Goal: Navigation & Orientation: Find specific page/section

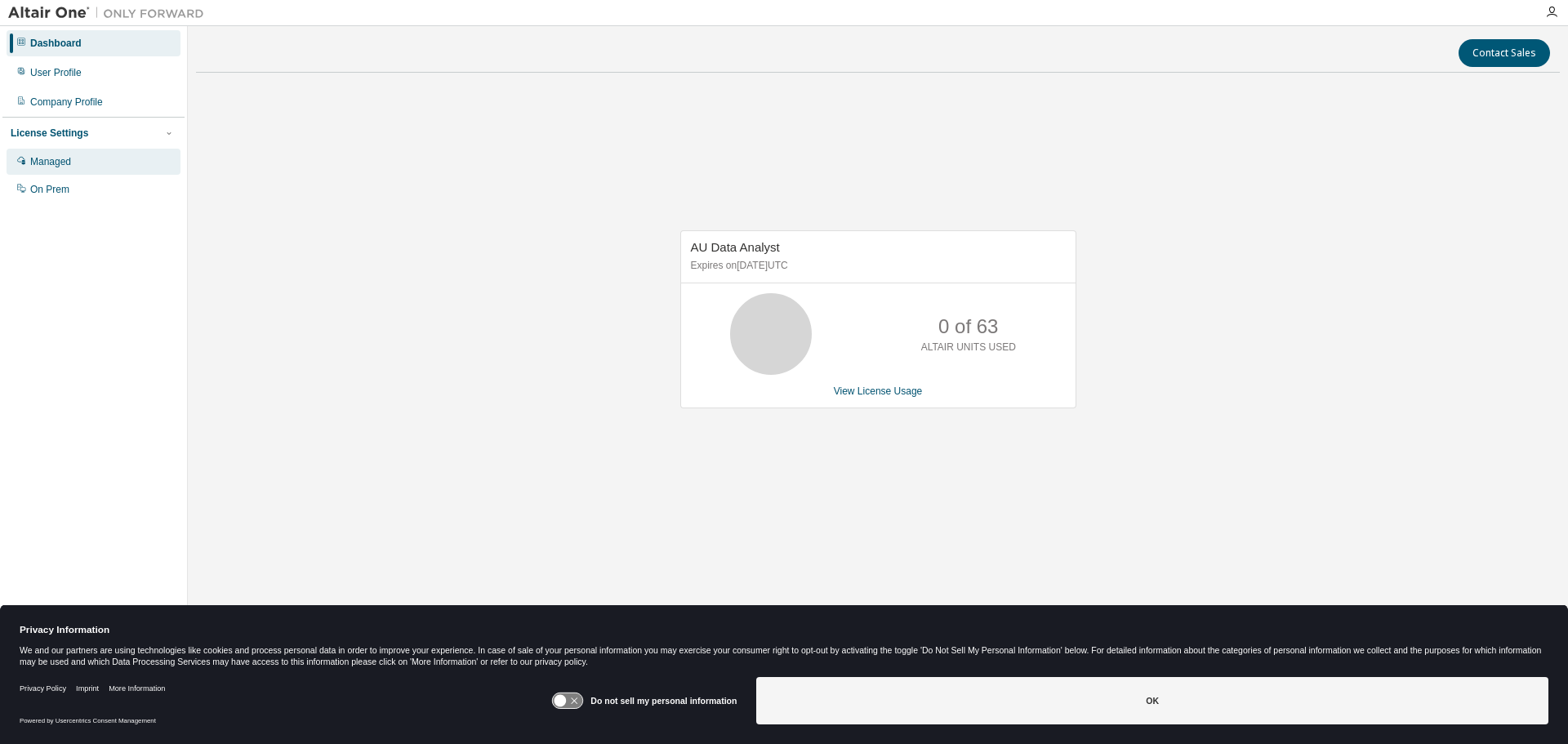
click at [55, 158] on div "Managed" at bounding box center [50, 162] width 40 height 13
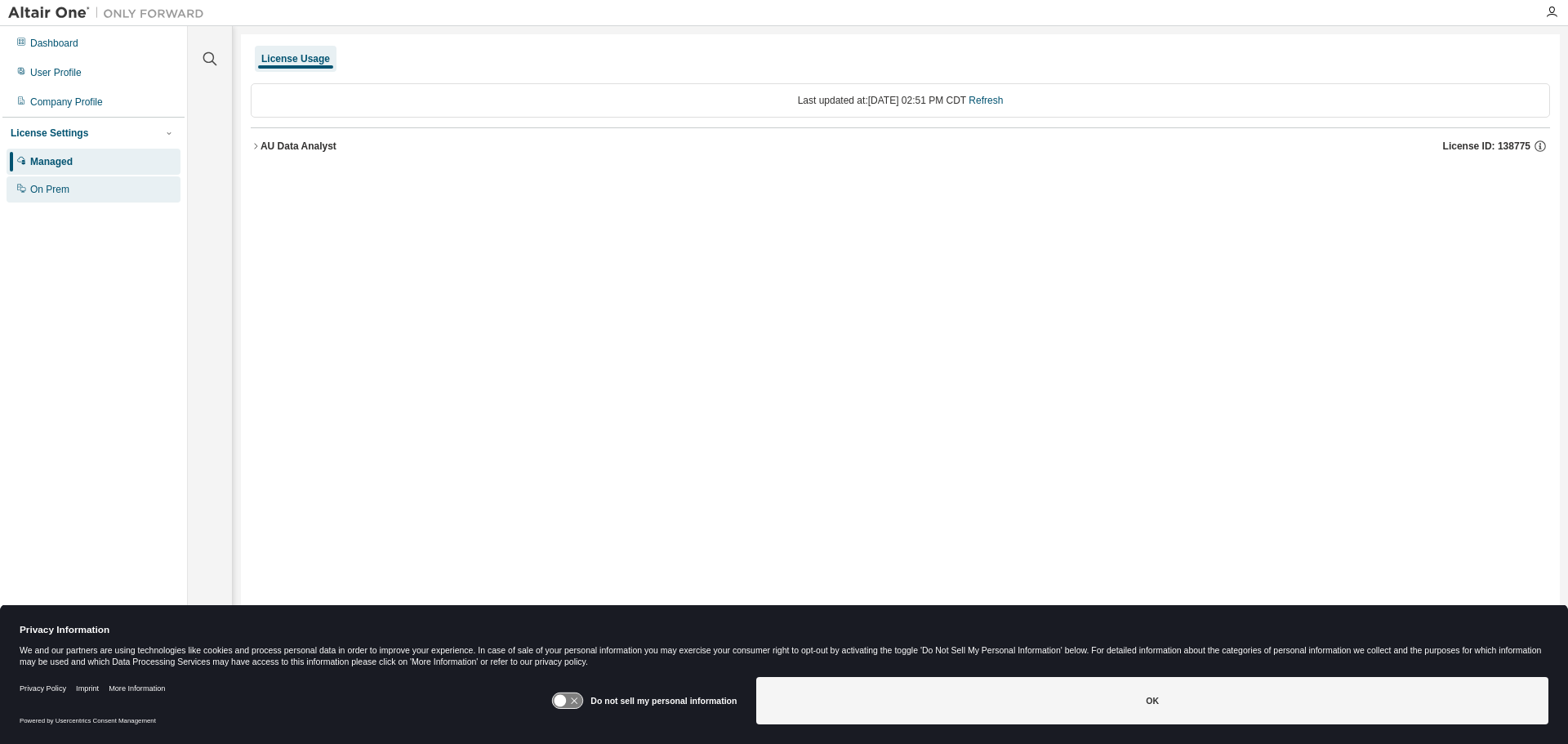
click at [64, 192] on div "On Prem" at bounding box center [50, 189] width 40 height 13
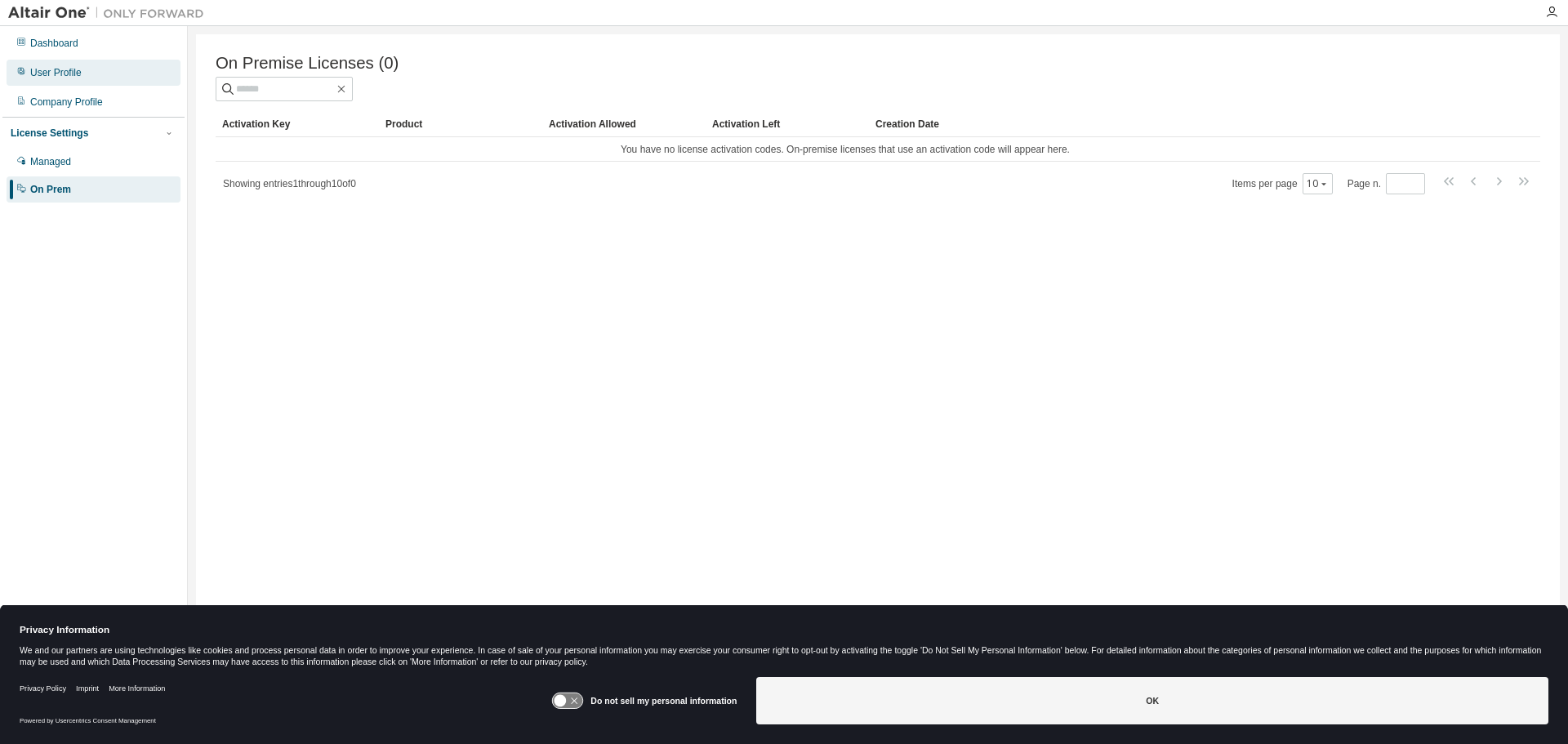
click at [62, 72] on div "User Profile" at bounding box center [56, 73] width 51 height 13
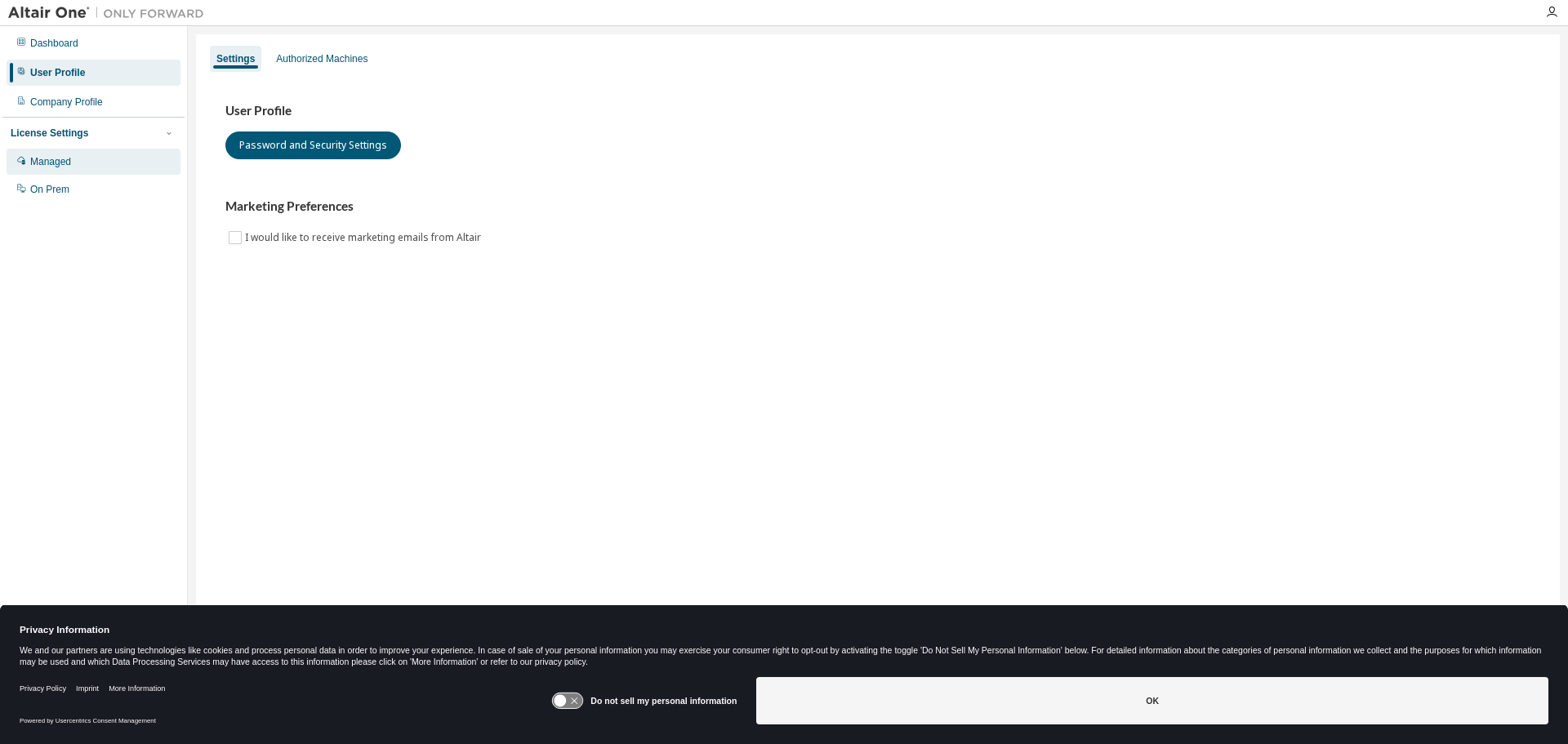
click at [48, 162] on div "Managed" at bounding box center [50, 162] width 40 height 13
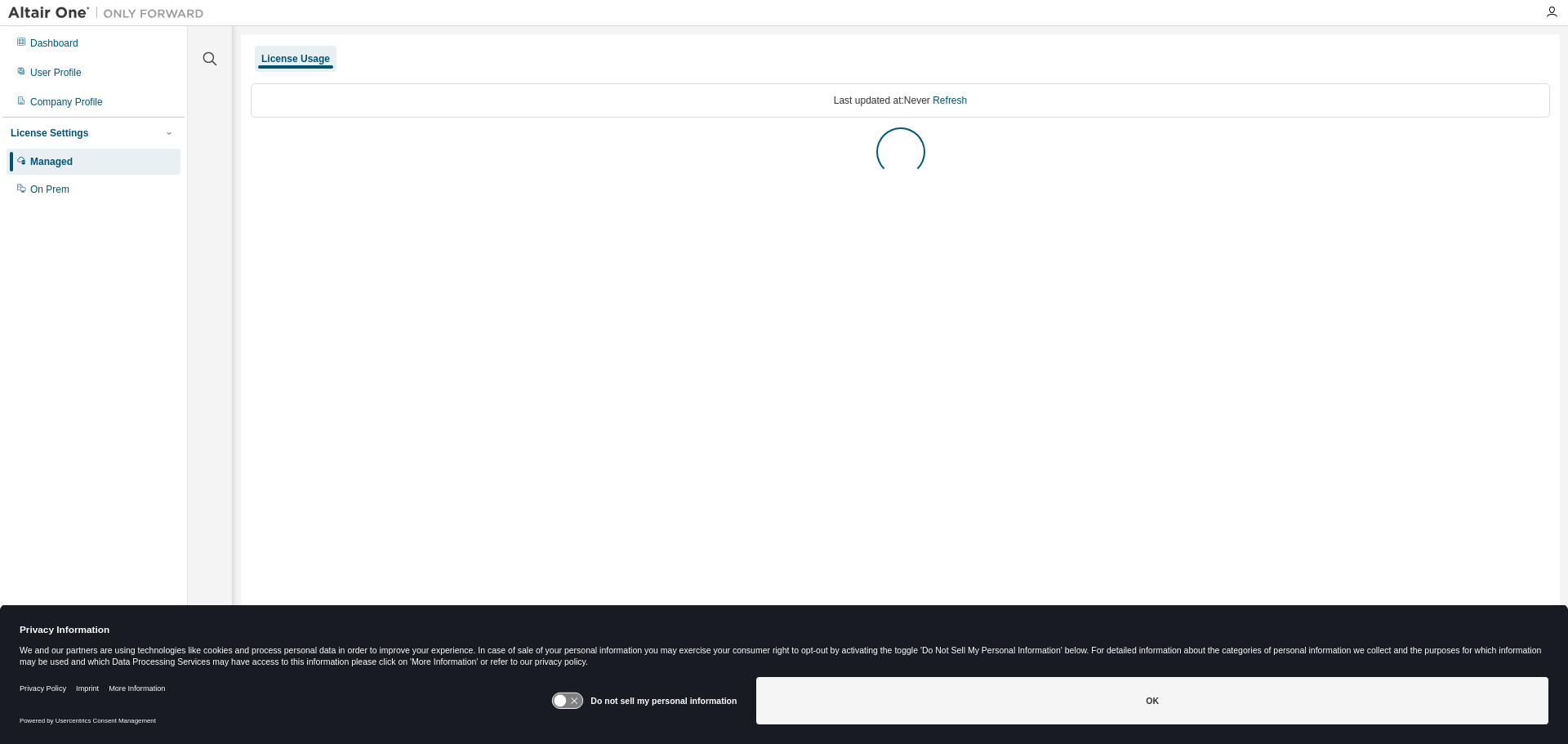
click at [75, 136] on div "License Settings" at bounding box center [49, 133] width 77 height 13
click at [271, 144] on div "AU Data Analyst" at bounding box center [298, 146] width 76 height 13
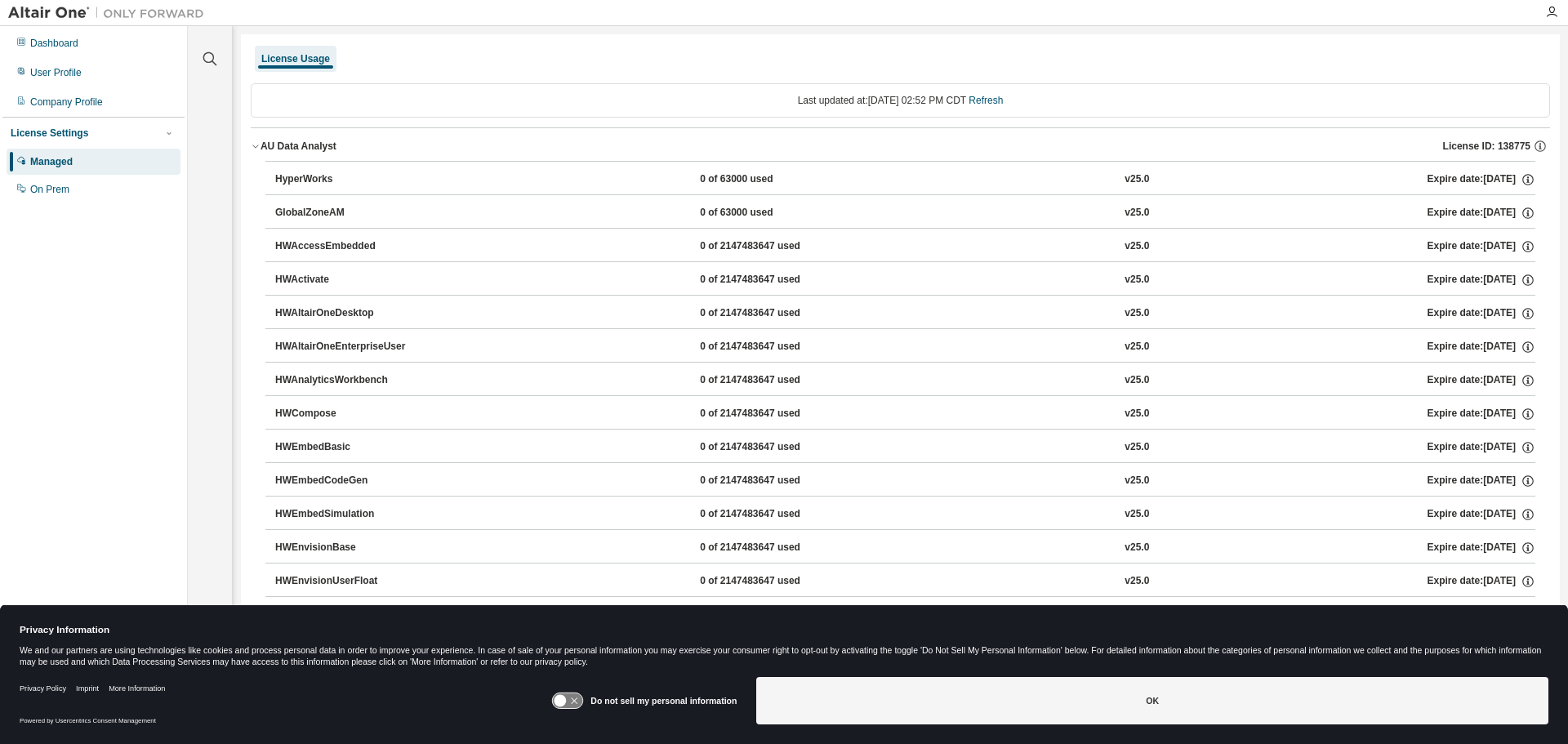
click at [365, 98] on div "Last updated at: [DATE] 02:52 PM CDT Refresh" at bounding box center [900, 101] width 1299 height 34
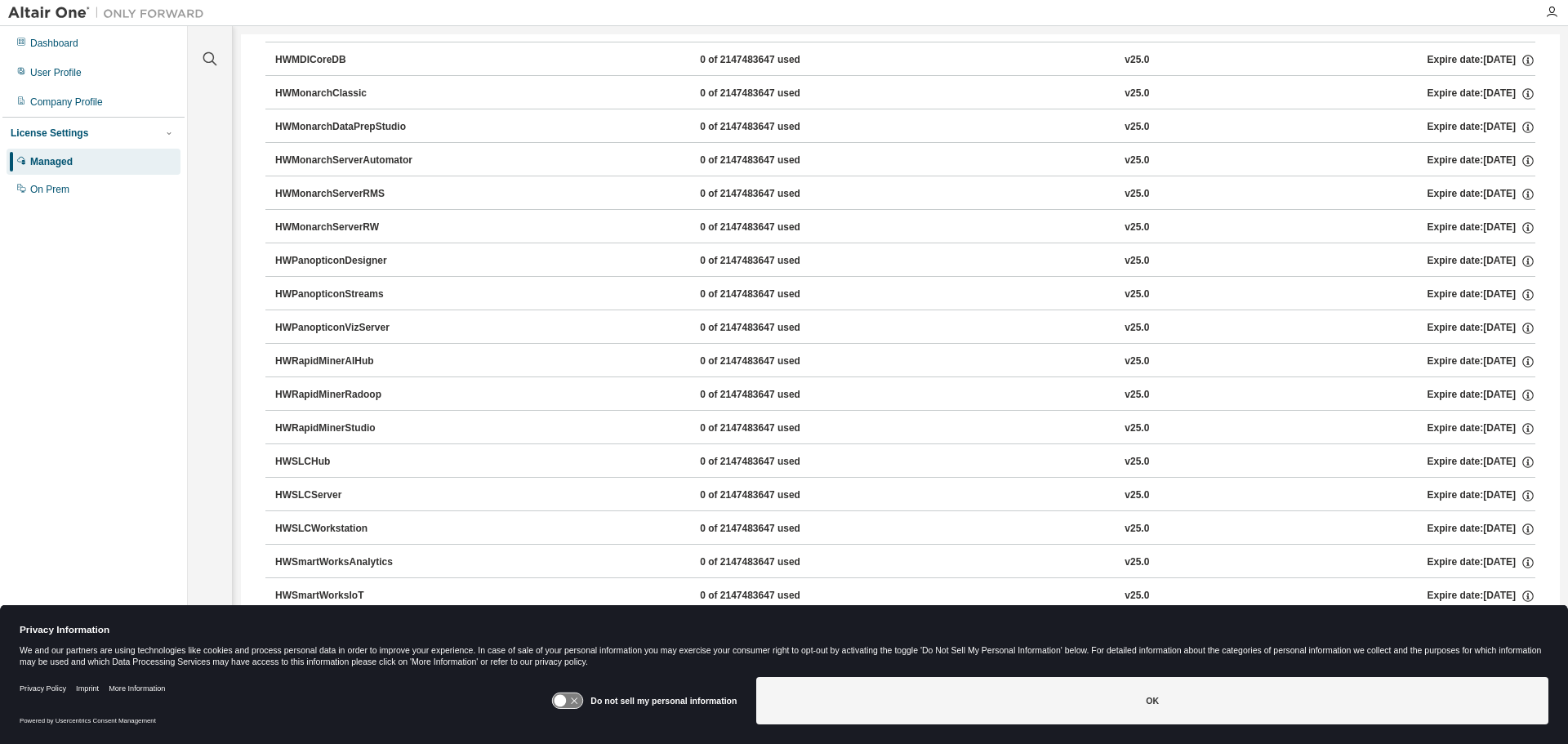
scroll to position [975, 0]
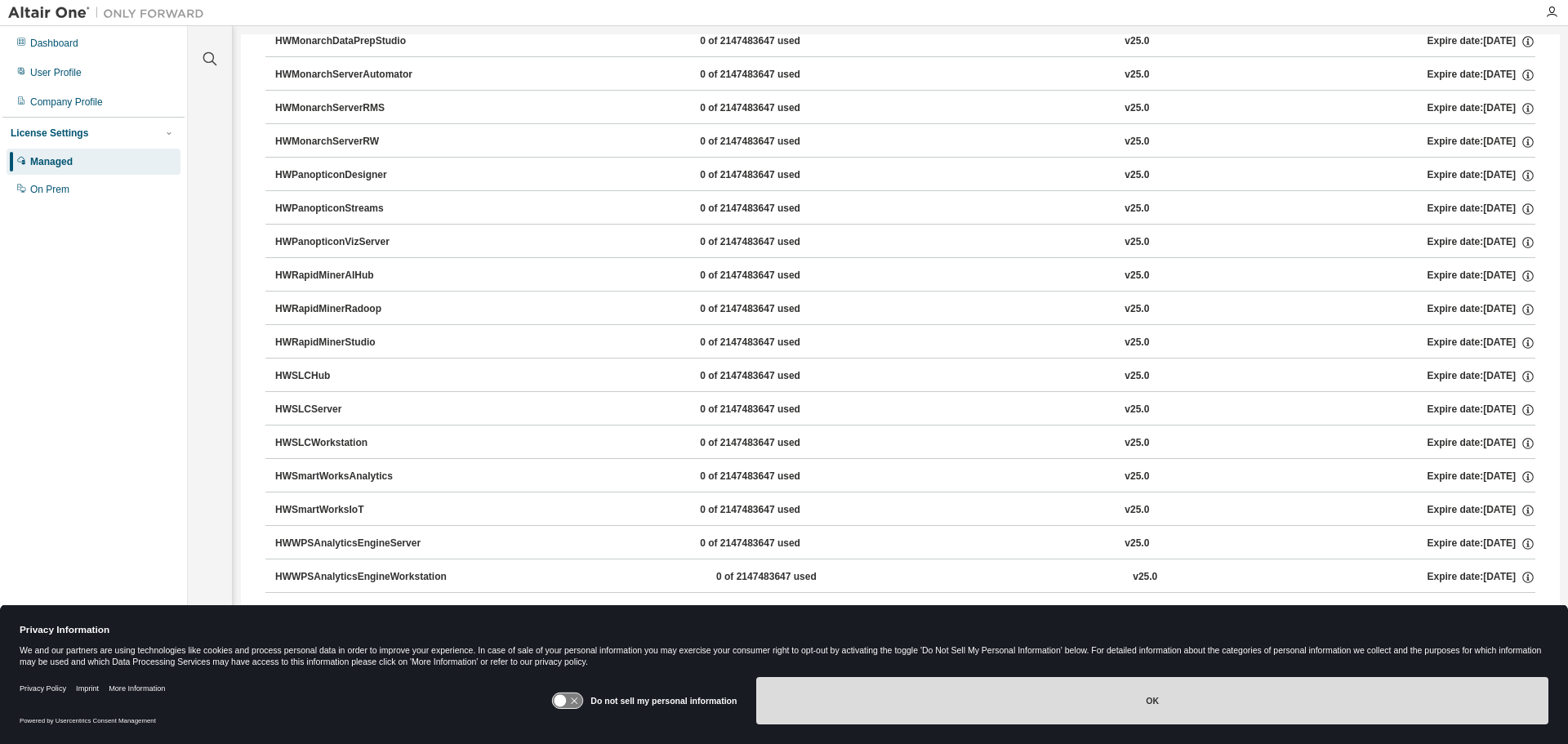
click at [1053, 718] on button "OK" at bounding box center [1152, 700] width 792 height 48
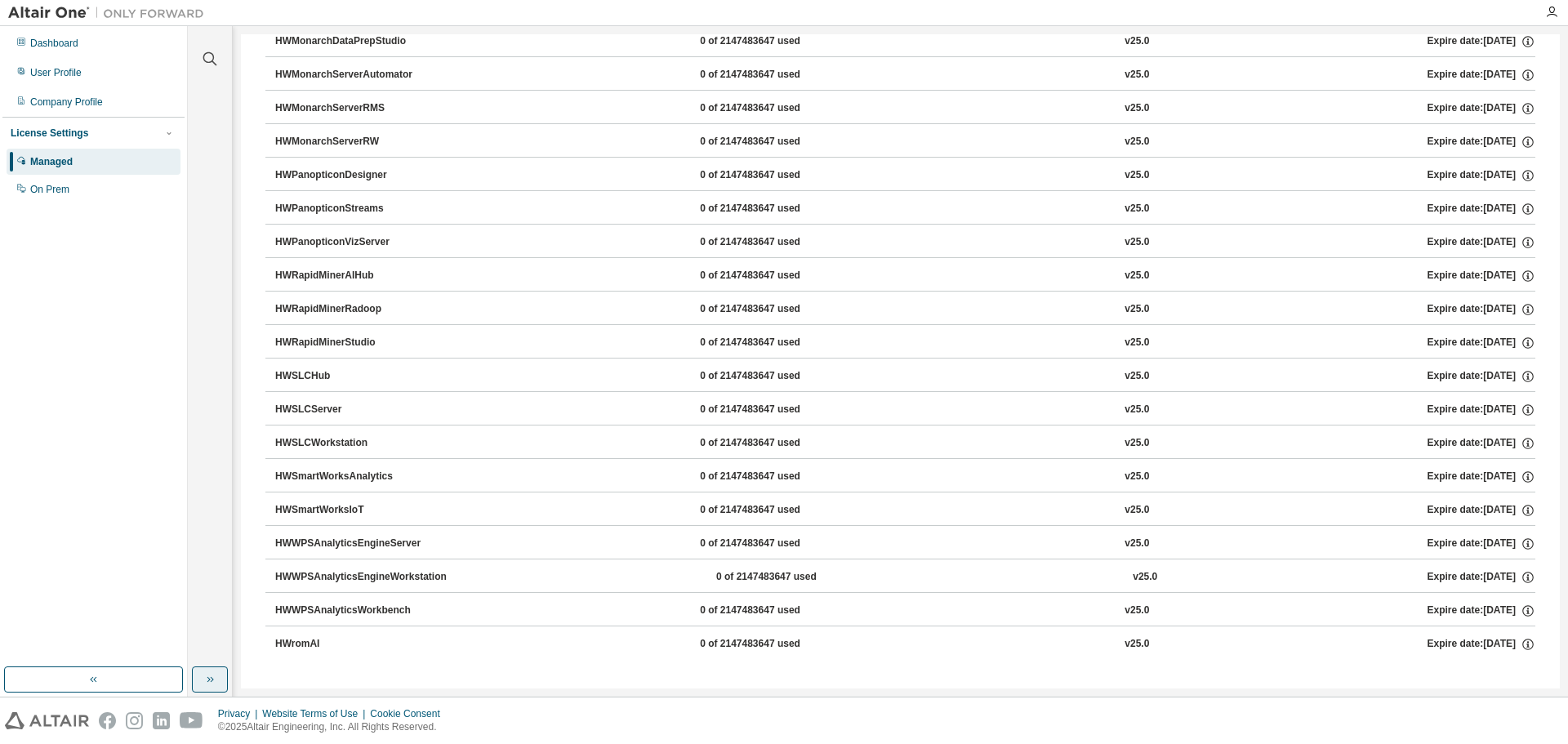
click at [207, 679] on icon "button" at bounding box center [209, 678] width 13 height 13
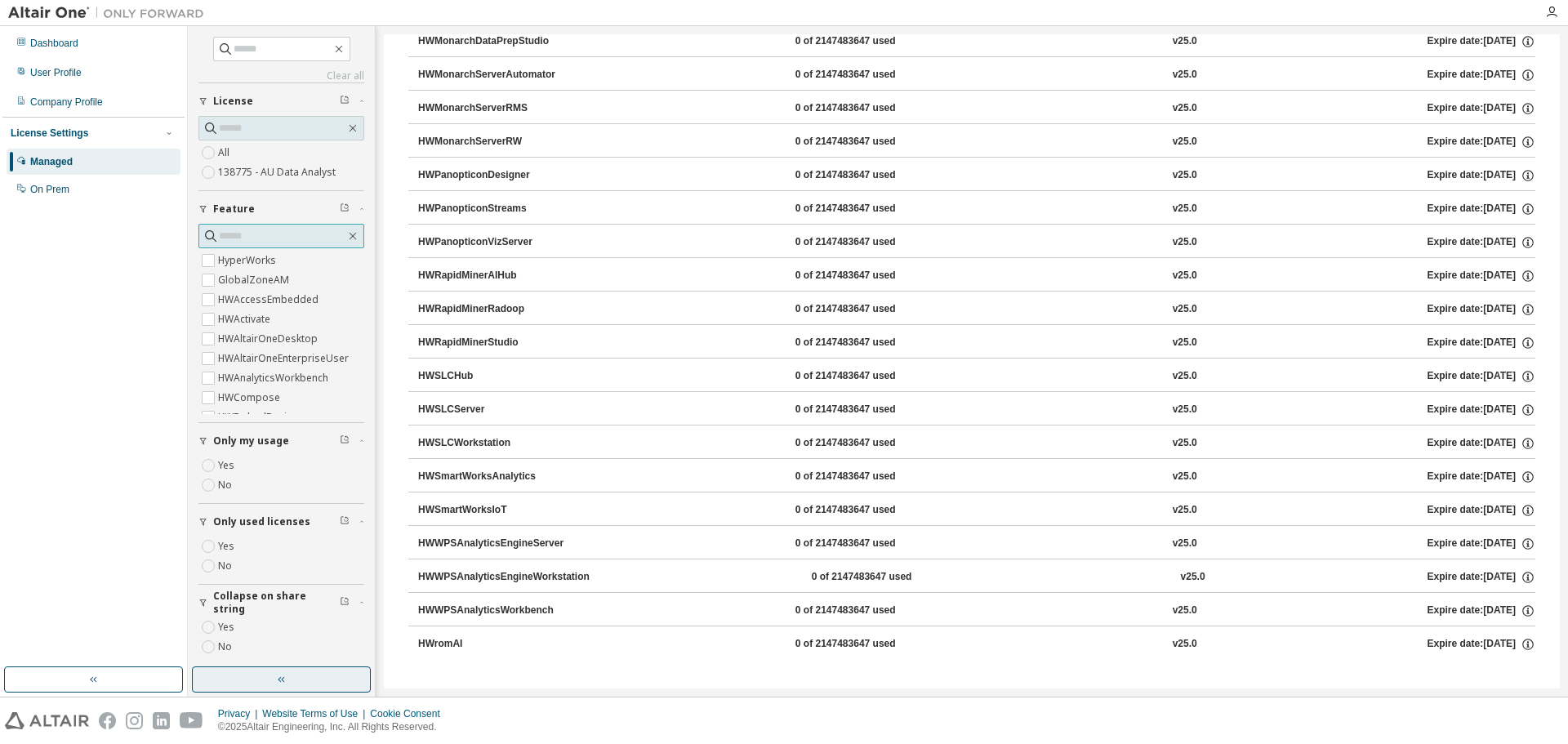
click at [243, 238] on input "text" at bounding box center [282, 236] width 127 height 16
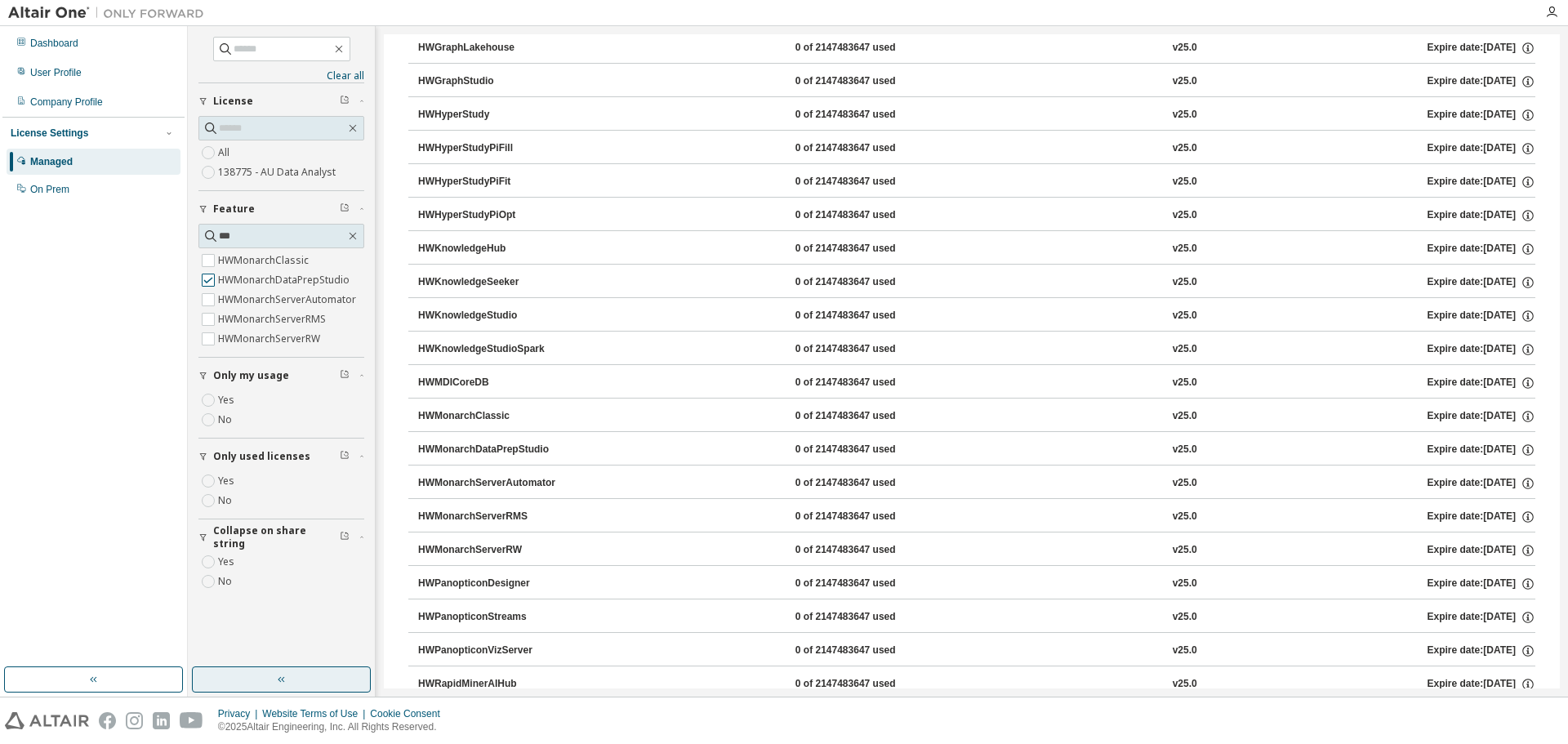
scroll to position [0, 0]
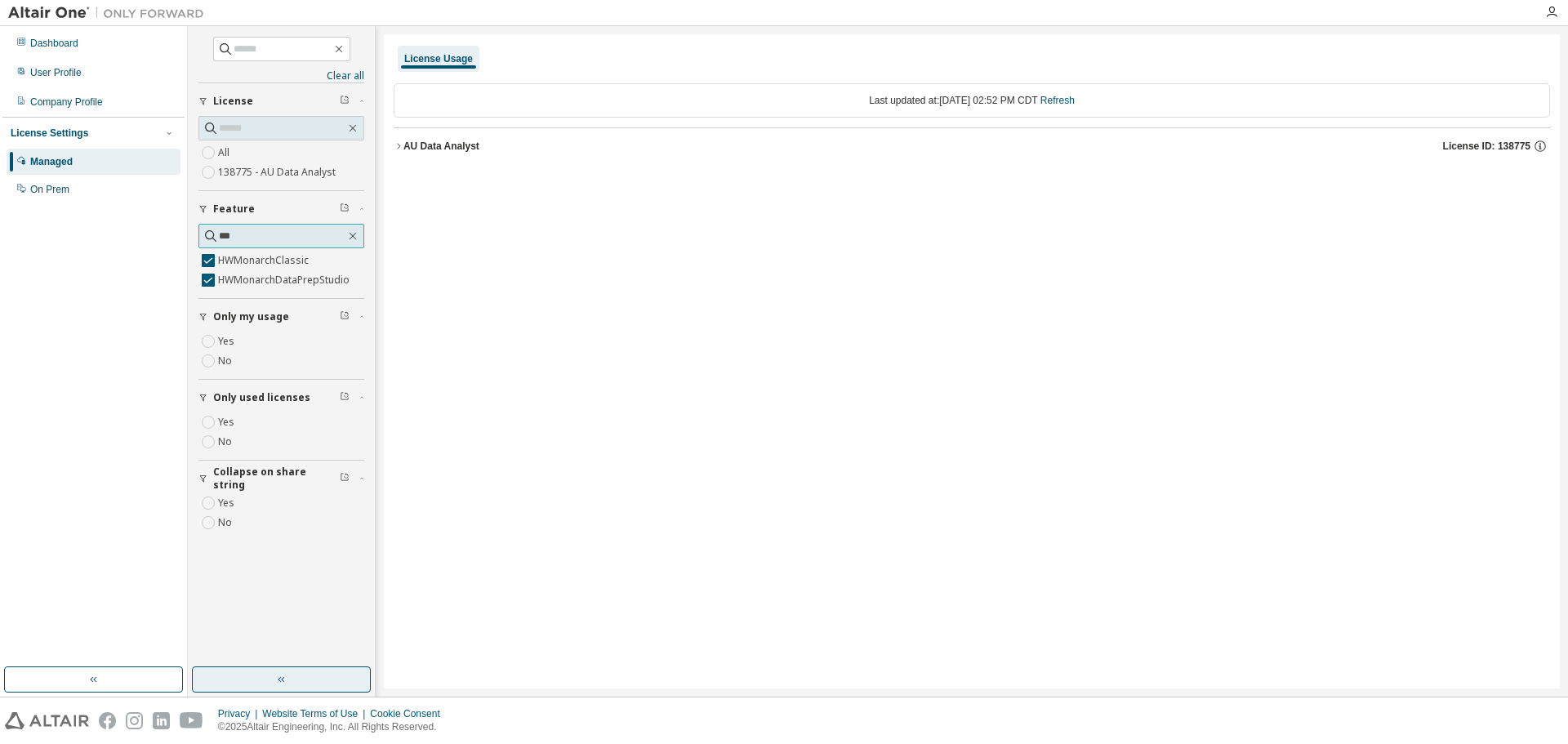
click at [283, 237] on input "***" at bounding box center [282, 236] width 127 height 16
type input "***"
click at [208, 235] on icon at bounding box center [211, 236] width 16 height 16
click at [425, 144] on div "AU Data Analyst" at bounding box center [441, 146] width 76 height 13
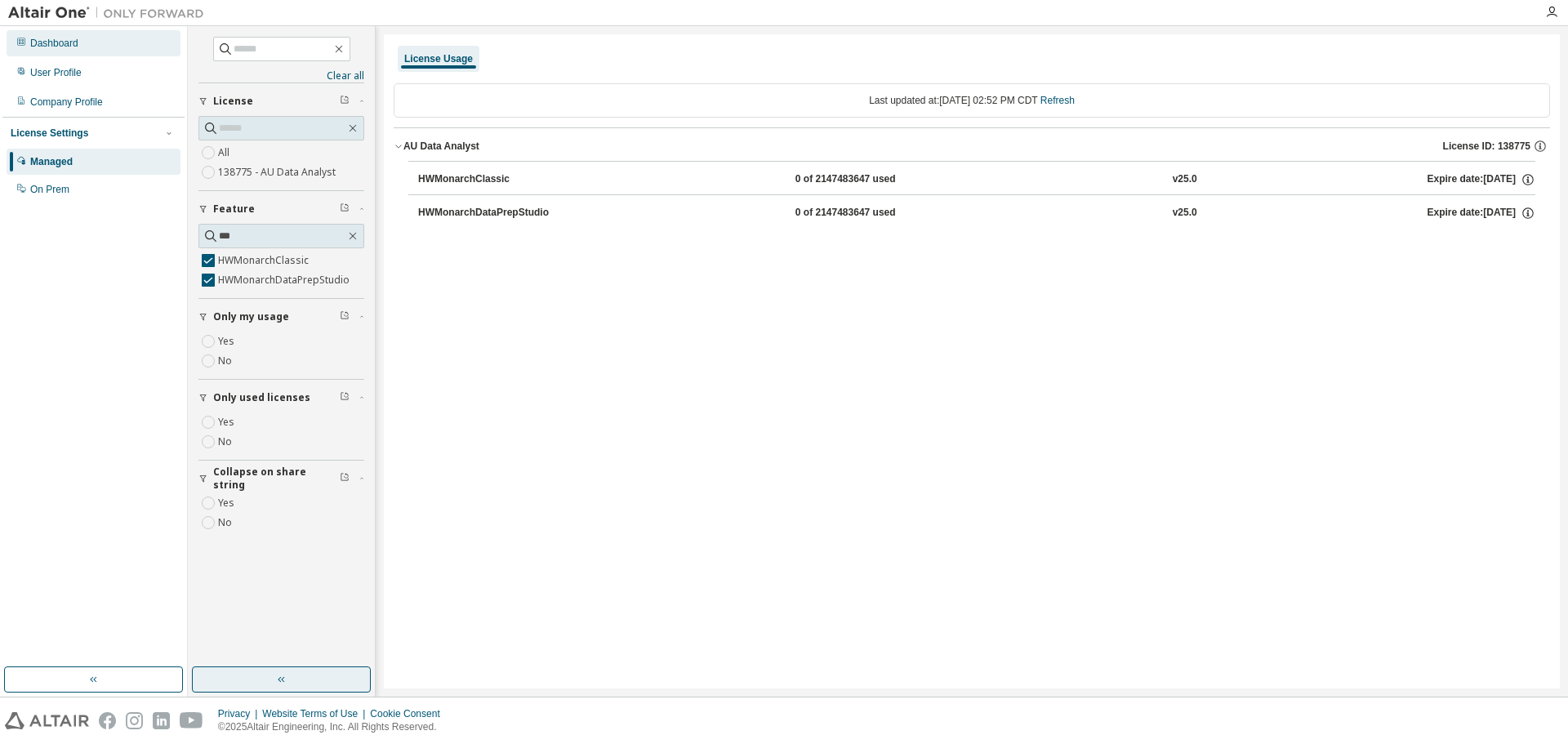
click at [75, 46] on div "Dashboard" at bounding box center [55, 43] width 48 height 13
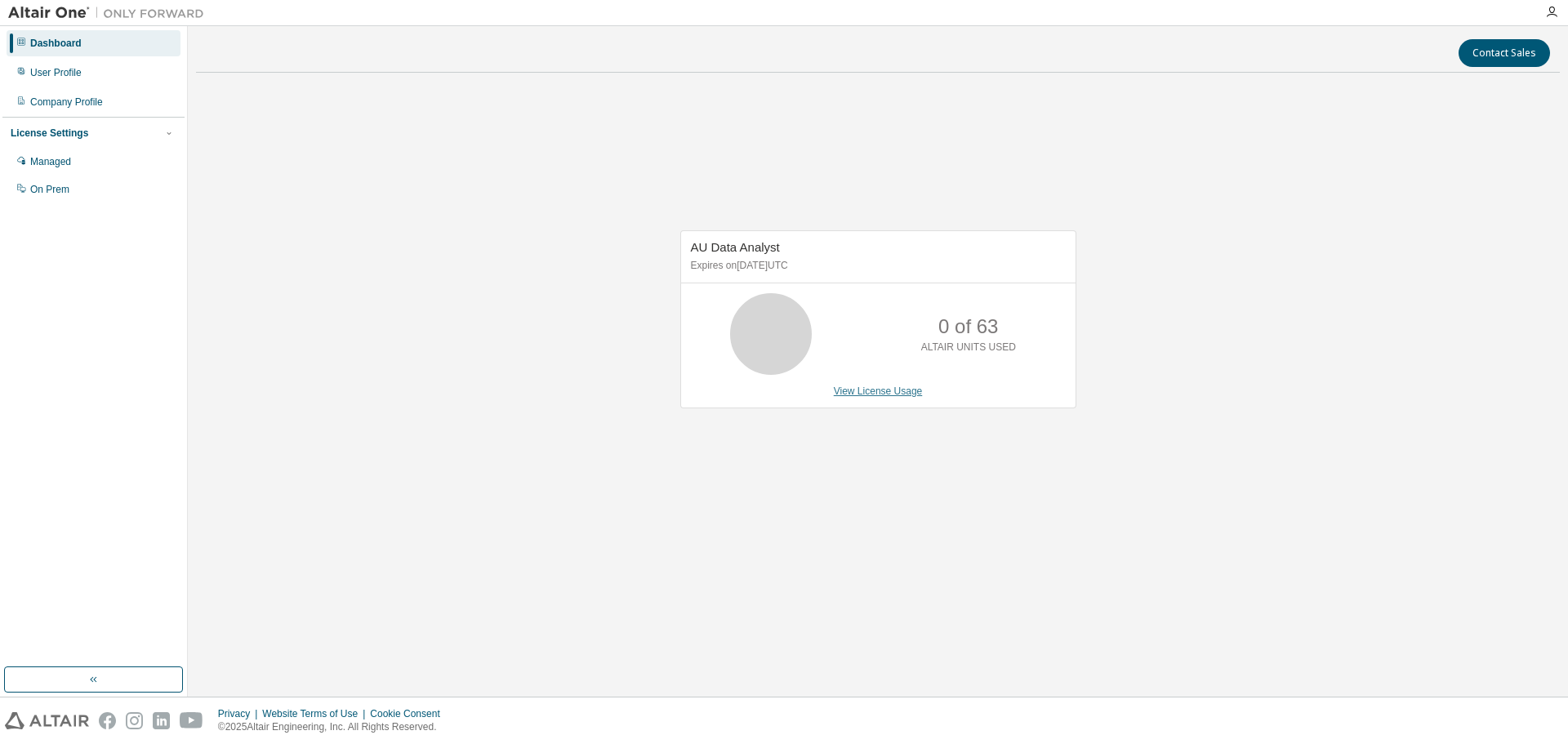
click at [884, 389] on link "View License Usage" at bounding box center [878, 390] width 89 height 12
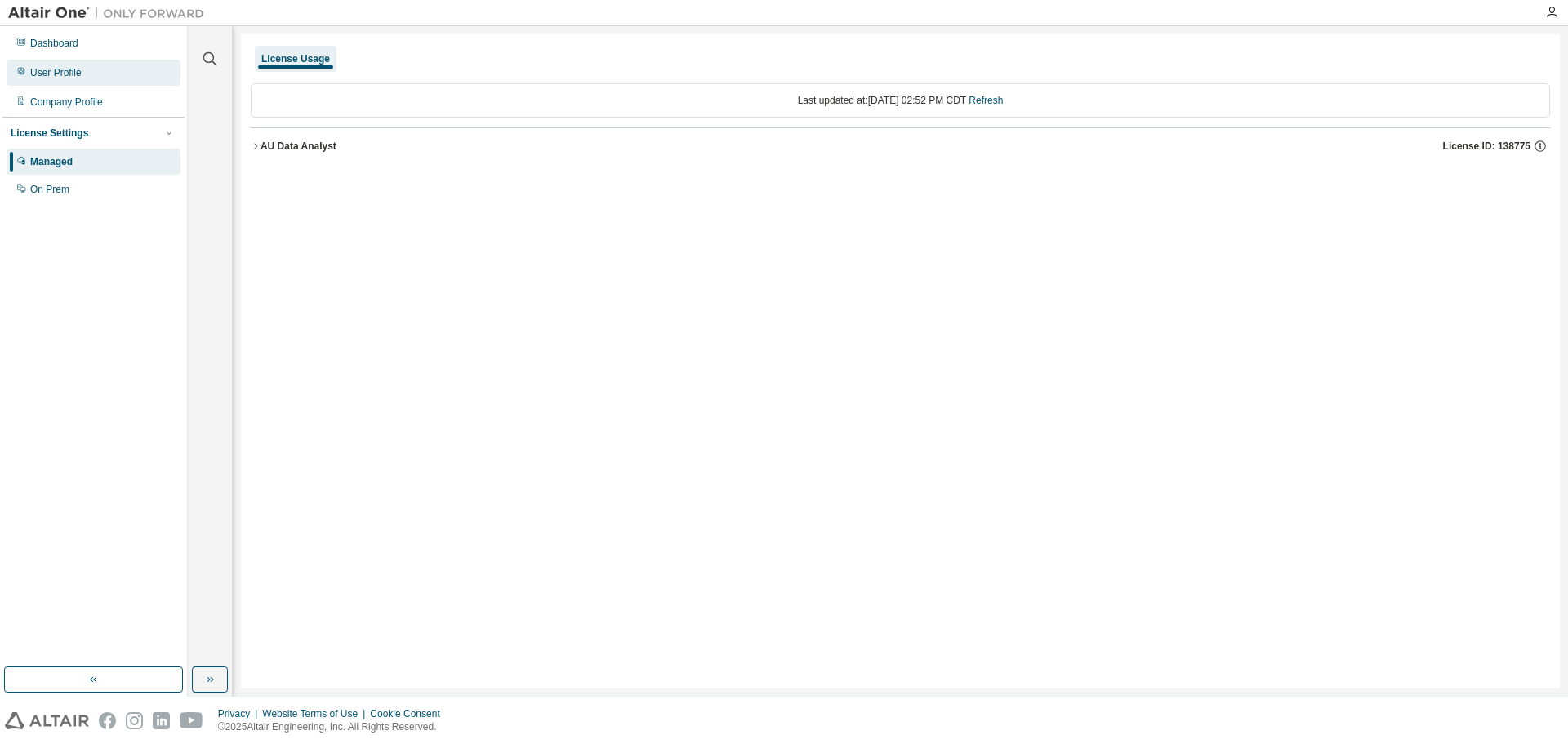
click at [68, 76] on div "User Profile" at bounding box center [56, 73] width 51 height 13
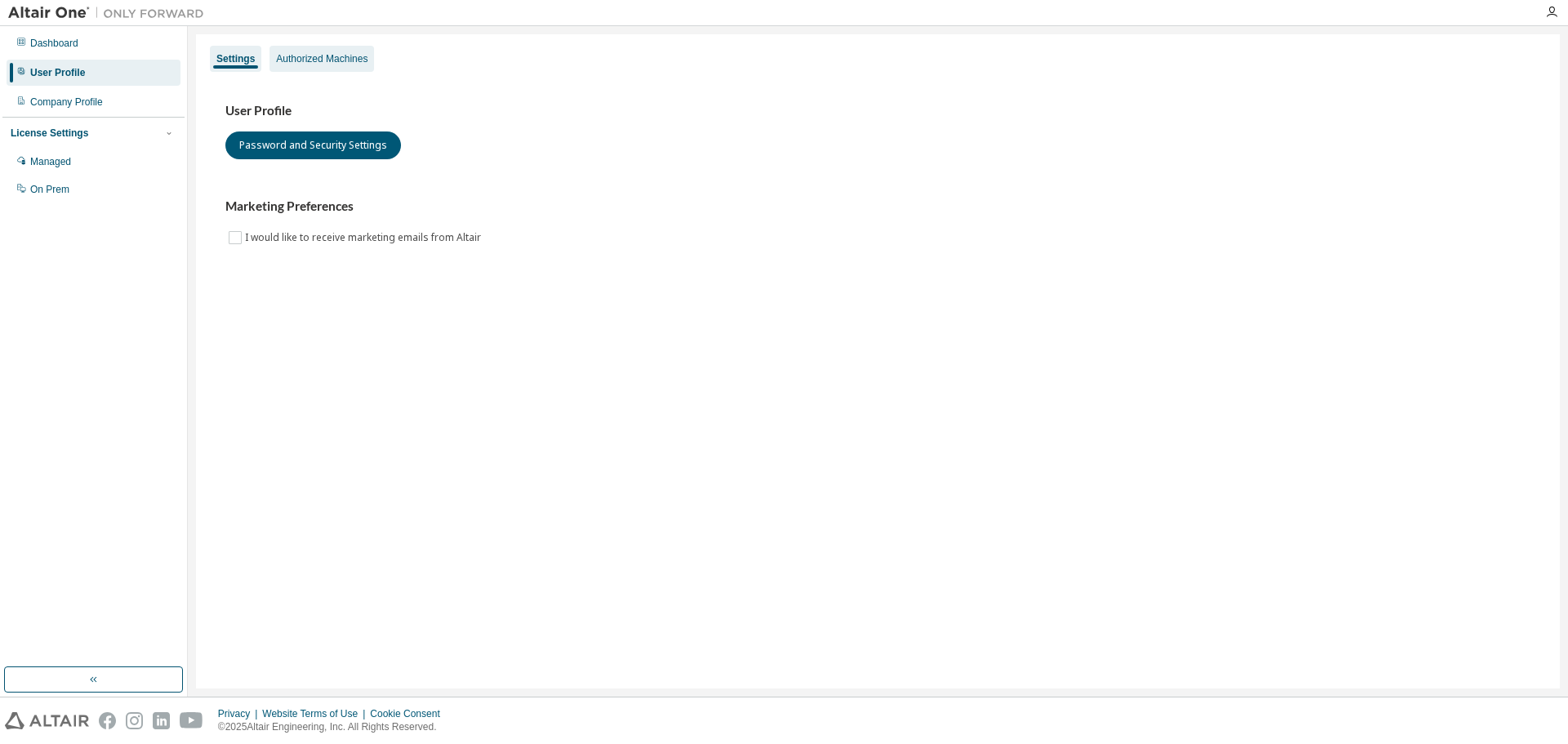
click at [334, 49] on div "Authorized Machines" at bounding box center [322, 58] width 104 height 26
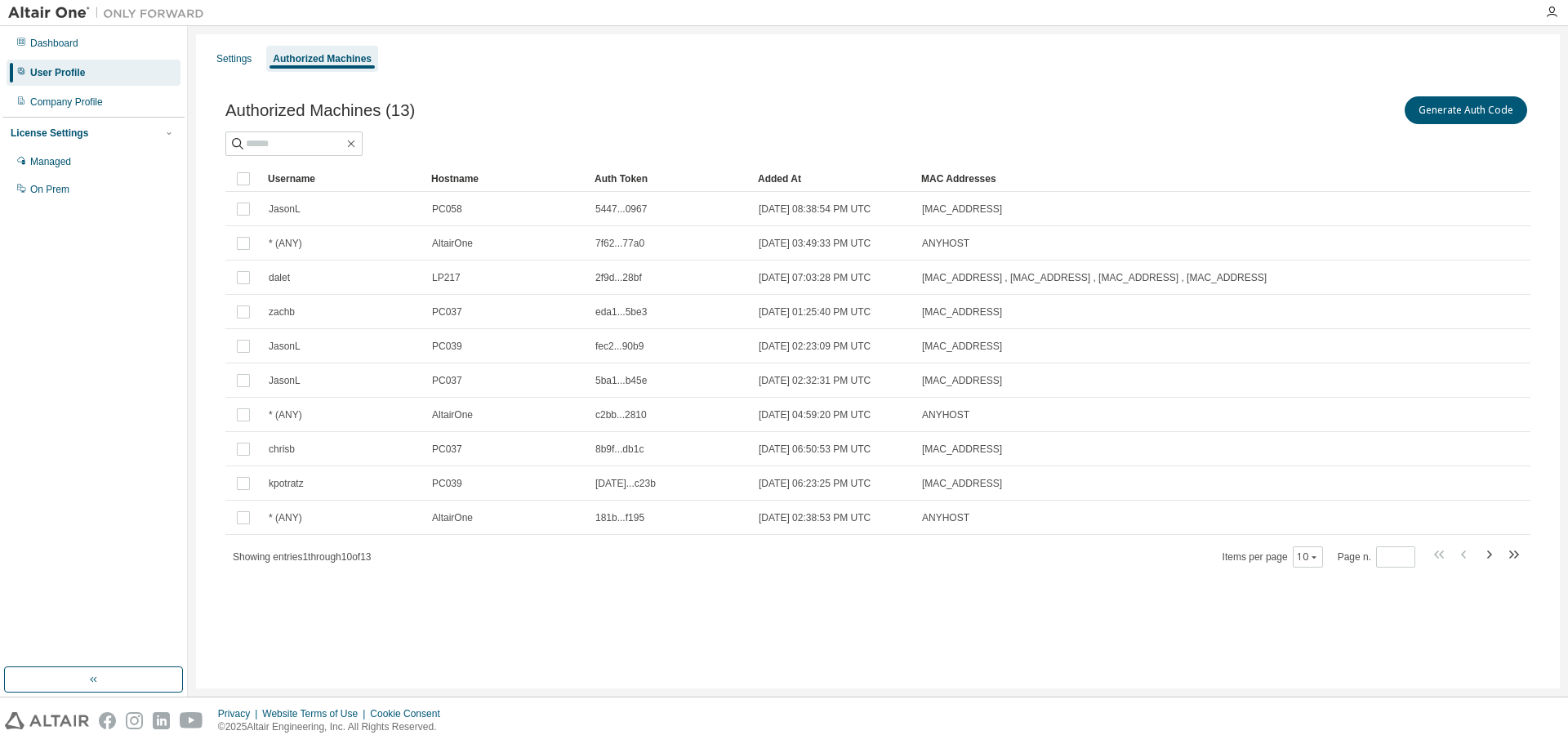
click at [501, 588] on div "Authorized Machines (13) Generate Auth Code Clear Load Save Save As Field Opera…" at bounding box center [877, 342] width 1344 height 537
